Goal: Find specific page/section: Find specific page/section

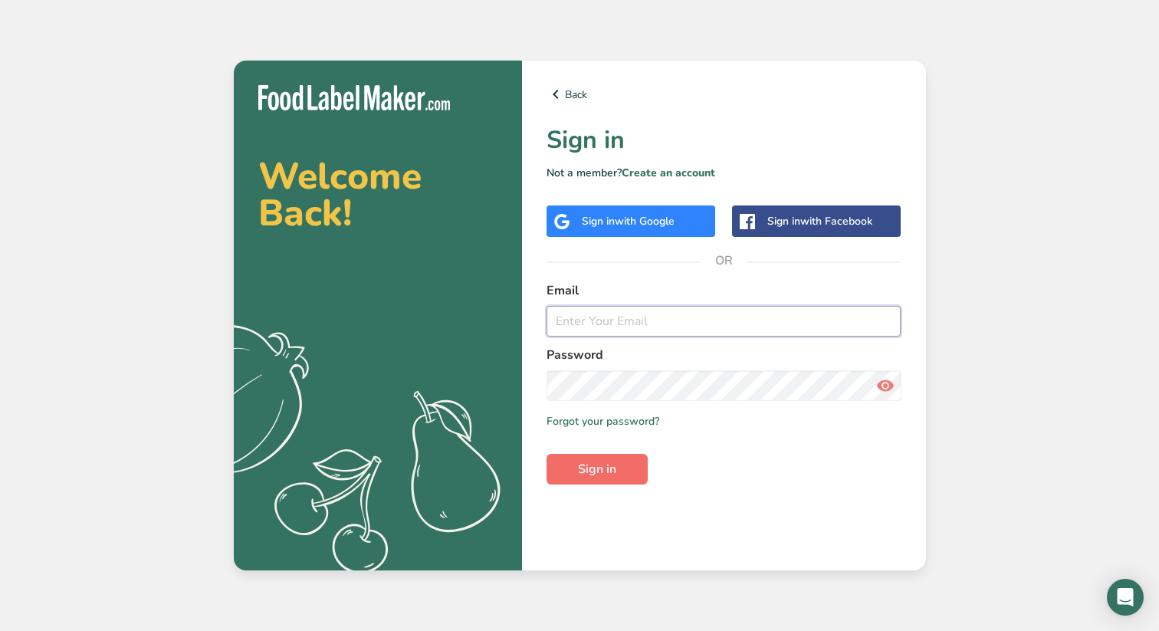
type input "[PERSON_NAME][EMAIL_ADDRESS][DOMAIN_NAME]"
click at [596, 475] on span "Sign in" at bounding box center [597, 469] width 38 height 18
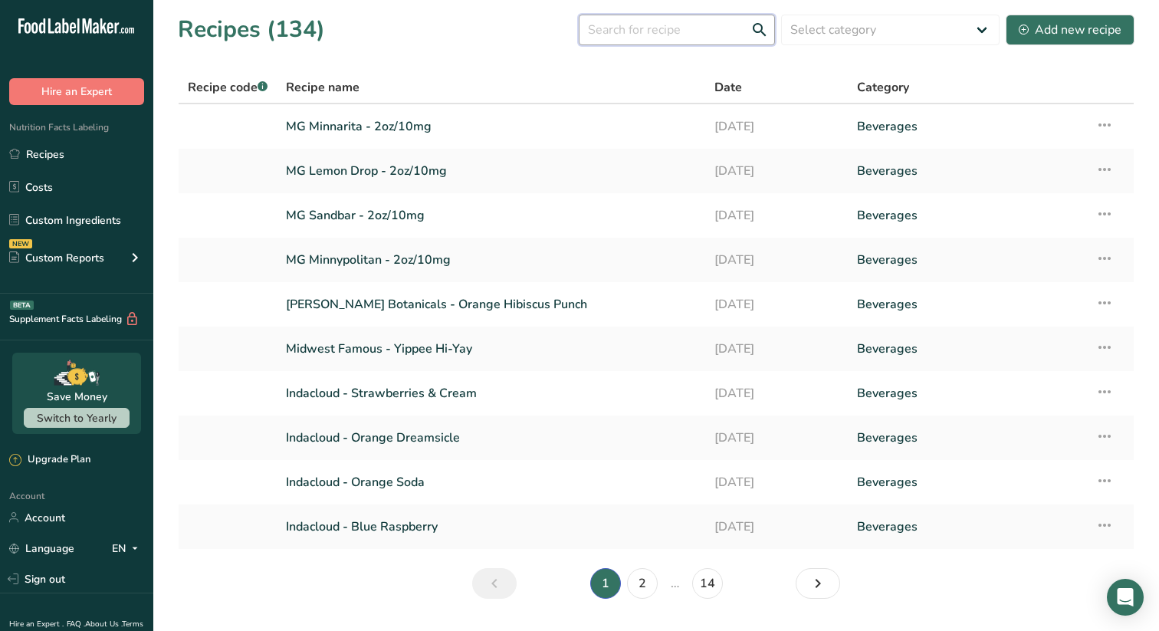
click at [649, 27] on input "text" at bounding box center [677, 30] width 196 height 31
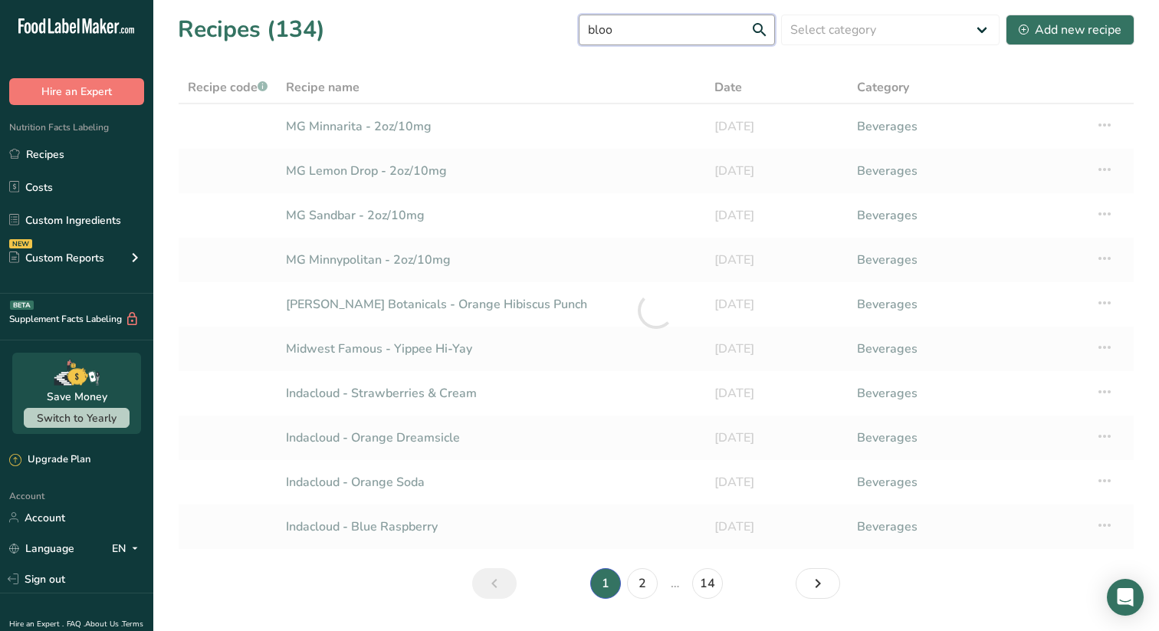
type input "blood"
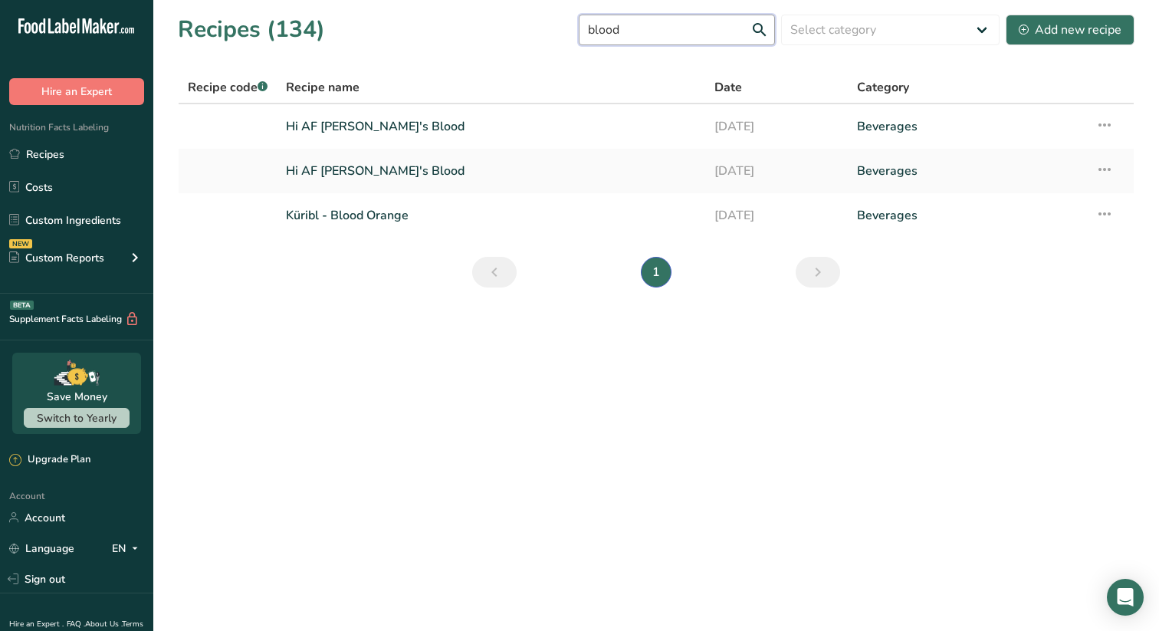
drag, startPoint x: 645, startPoint y: 32, endPoint x: 524, endPoint y: 24, distance: 122.2
click at [524, 24] on div "Recipes (134) blood Select category All Baked Goods [GEOGRAPHIC_DATA] Confectio…" at bounding box center [656, 29] width 957 height 34
type input "sprit"
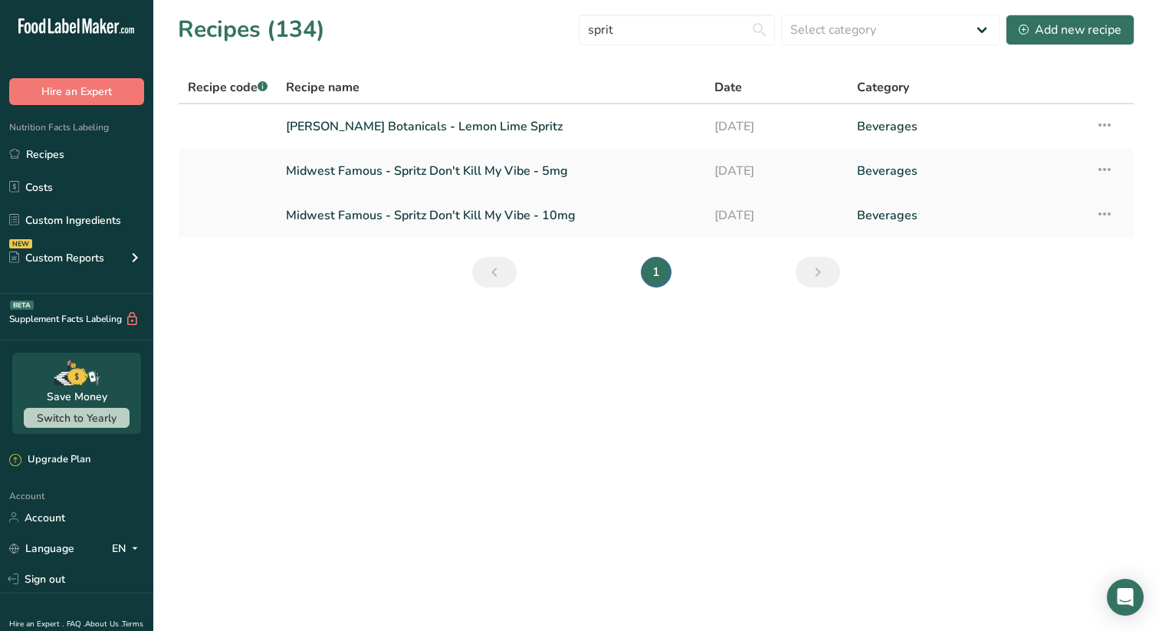
click at [307, 212] on link "Midwest Famous - Spritz Don't Kill My Vibe - 10mg" at bounding box center [491, 215] width 410 height 32
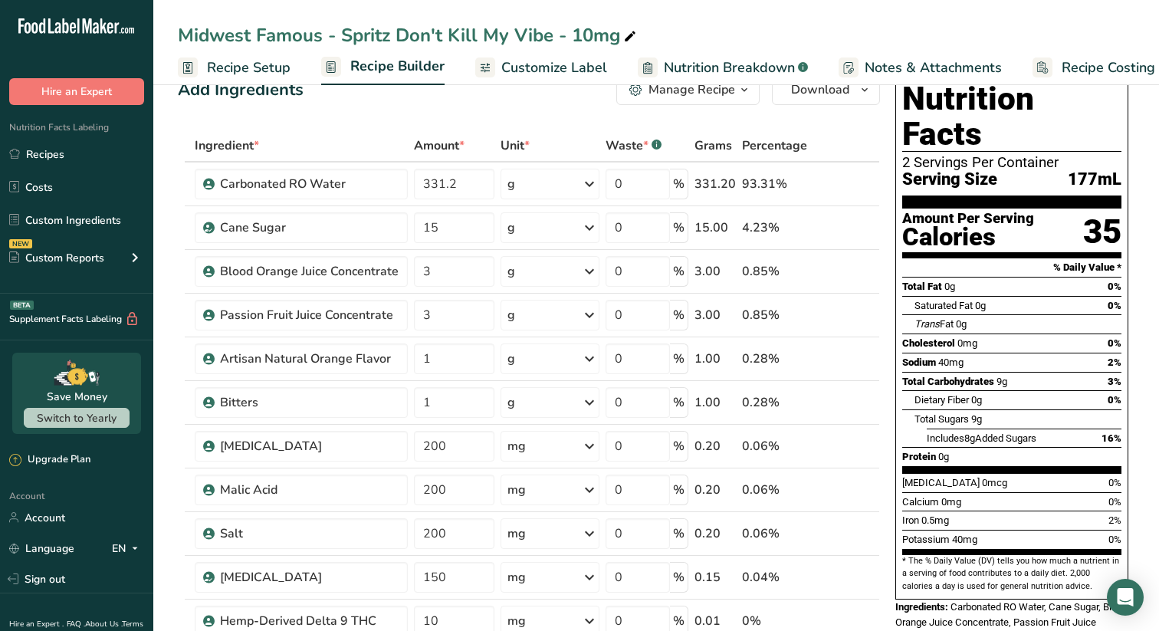
scroll to position [46, 0]
